Goal: Transaction & Acquisition: Purchase product/service

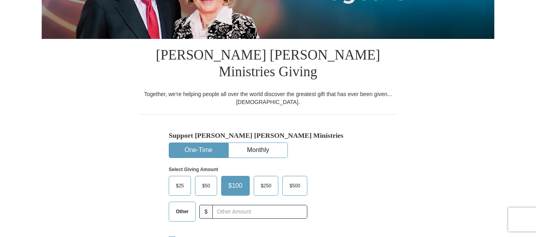
scroll to position [162, 0]
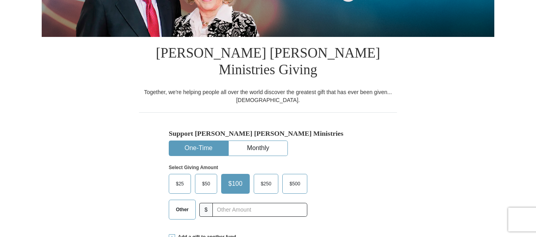
click at [194, 141] on button "One-Time" at bounding box center [198, 148] width 59 height 15
click at [293, 178] on span "$500" at bounding box center [295, 184] width 19 height 12
click at [0, 0] on input "$500" at bounding box center [0, 0] width 0 height 0
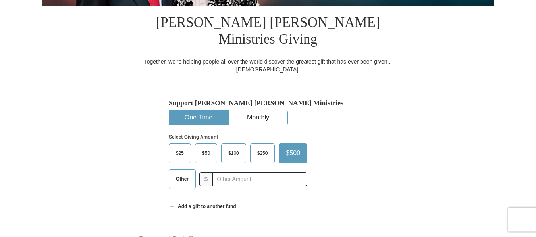
scroll to position [243, 0]
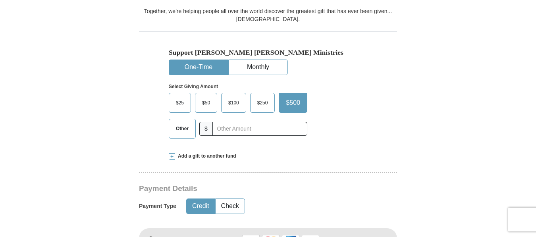
click at [202, 199] on button "Credit" at bounding box center [201, 206] width 28 height 15
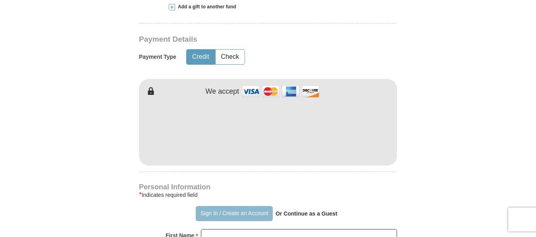
scroll to position [405, 0]
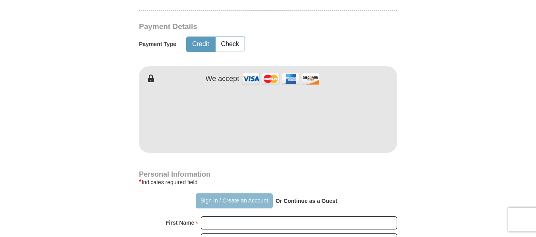
click at [226, 193] on button "Sign In / Create an Account" at bounding box center [234, 200] width 77 height 15
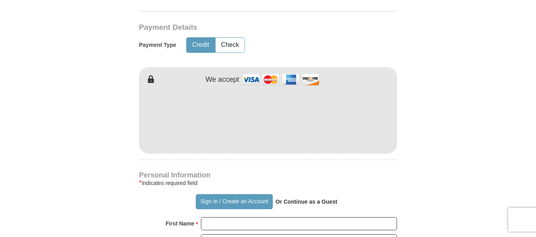
scroll to position [405, 0]
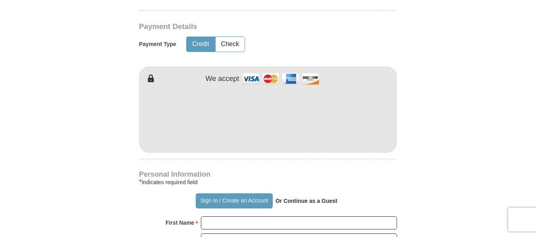
click at [321, 194] on p "Or Continue as a Guest" at bounding box center [307, 201] width 68 height 14
click at [318, 198] on strong "Or Continue as a Guest" at bounding box center [307, 201] width 62 height 6
click at [304, 198] on strong "Or Continue as a Guest" at bounding box center [307, 201] width 62 height 6
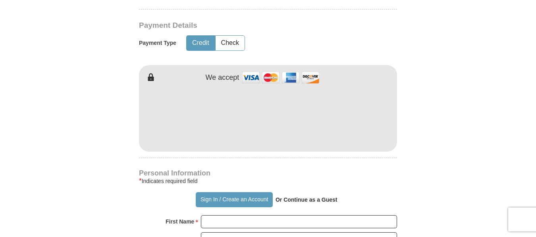
scroll to position [486, 0]
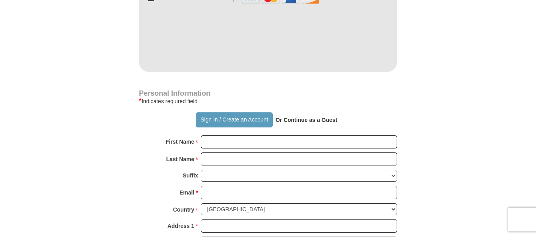
click at [317, 117] on strong "Or Continue as a Guest" at bounding box center [307, 120] width 62 height 6
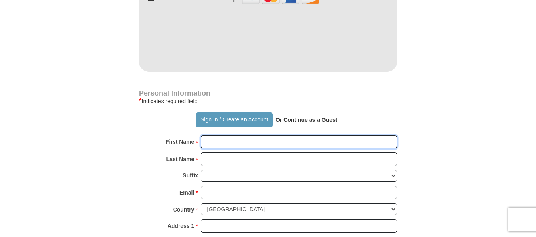
click at [214, 135] on input "First Name *" at bounding box center [299, 142] width 196 height 14
type input "[PERSON_NAME]"
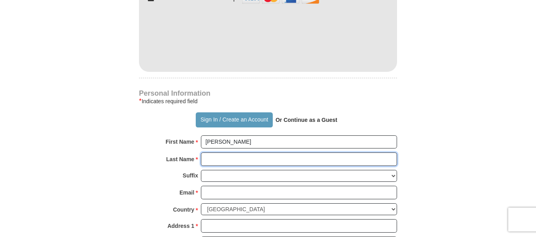
click at [209, 153] on input "Last Name *" at bounding box center [299, 160] width 196 height 14
type input "[PERSON_NAME]"
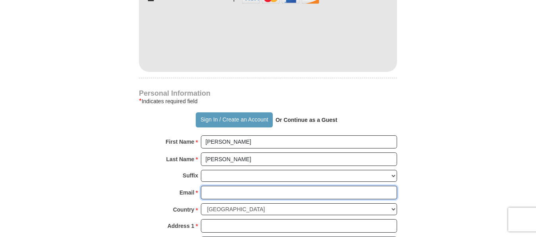
click at [209, 186] on input "Email *" at bounding box center [299, 193] width 196 height 14
type input "[EMAIL_ADDRESS][DOMAIN_NAME]"
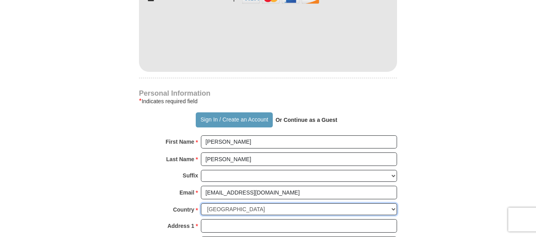
click at [235, 203] on select "[GEOGRAPHIC_DATA] [GEOGRAPHIC_DATA] [GEOGRAPHIC_DATA] [GEOGRAPHIC_DATA] [GEOGRA…" at bounding box center [299, 209] width 196 height 12
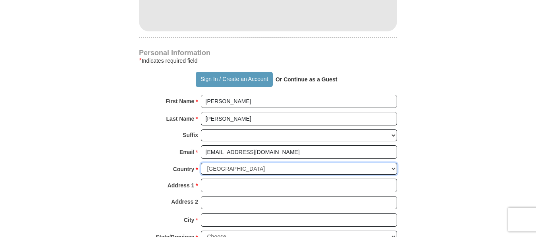
scroll to position [567, 0]
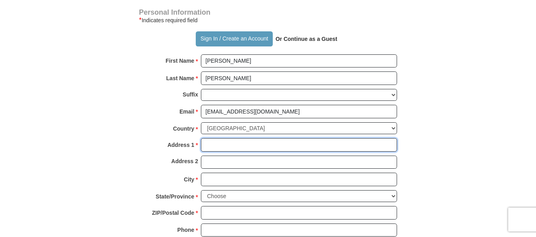
click at [208, 138] on input "Address 1 *" at bounding box center [299, 145] width 196 height 14
type input "Po Box 651534"
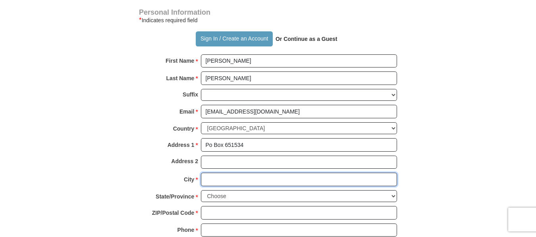
click at [205, 173] on input "City *" at bounding box center [299, 180] width 196 height 14
type input "[GEOGRAPHIC_DATA]"
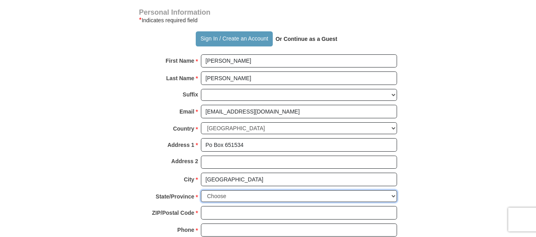
click at [201, 190] on select "Choose [US_STATE] [US_STATE] [US_STATE] [US_STATE] [US_STATE] Armed Forces Amer…" at bounding box center [299, 196] width 196 height 12
select select "FL"
click option "[US_STATE]" at bounding box center [0, 0] width 0 height 0
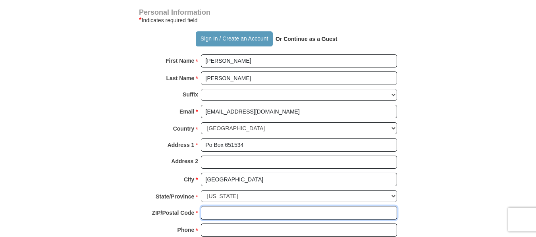
click at [208, 206] on input "ZIP/Postal Code *" at bounding box center [299, 213] width 196 height 14
type input "33265"
click at [212, 224] on input "Phone * *" at bounding box center [299, 231] width 196 height 14
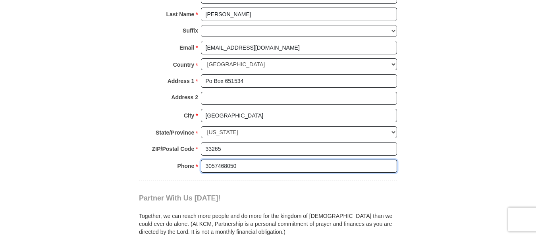
scroll to position [648, 0]
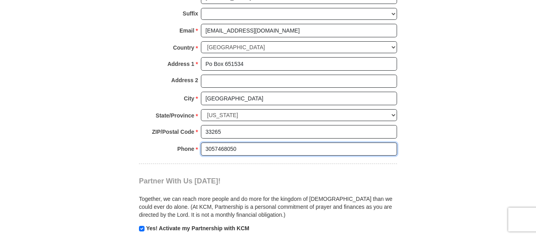
type input "3057468050"
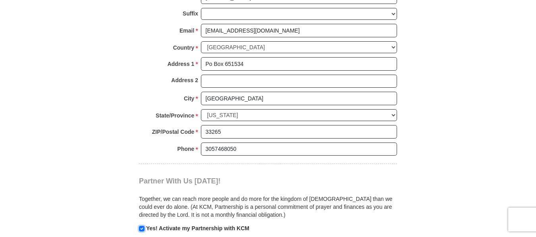
click at [139, 226] on input "checkbox" at bounding box center [142, 229] width 6 height 6
checkbox input "false"
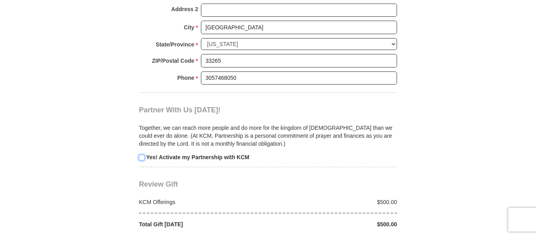
scroll to position [770, 0]
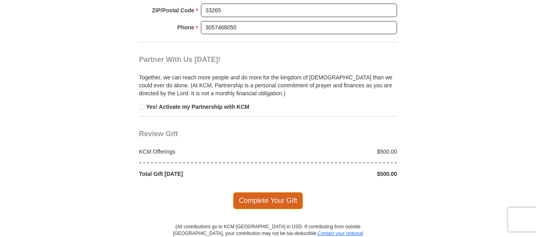
click at [277, 192] on span "Complete Your Gift" at bounding box center [268, 200] width 70 height 17
